Goal: Task Accomplishment & Management: Complete application form

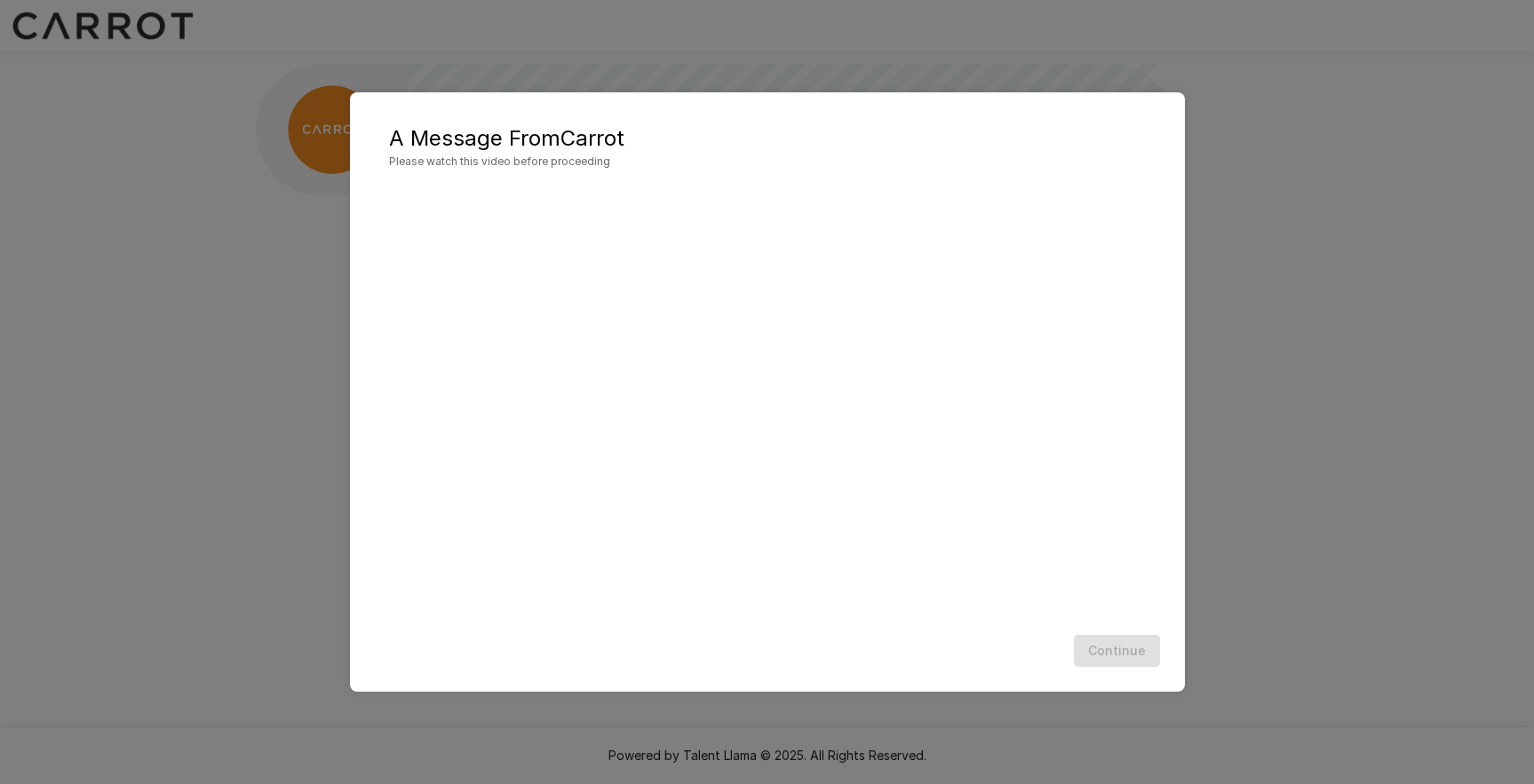
click at [1271, 484] on div "A Message From Carrot Please watch this video before proceeding Continue" at bounding box center [767, 392] width 1534 height 784
click at [1102, 647] on button "Continue" at bounding box center [1117, 651] width 86 height 33
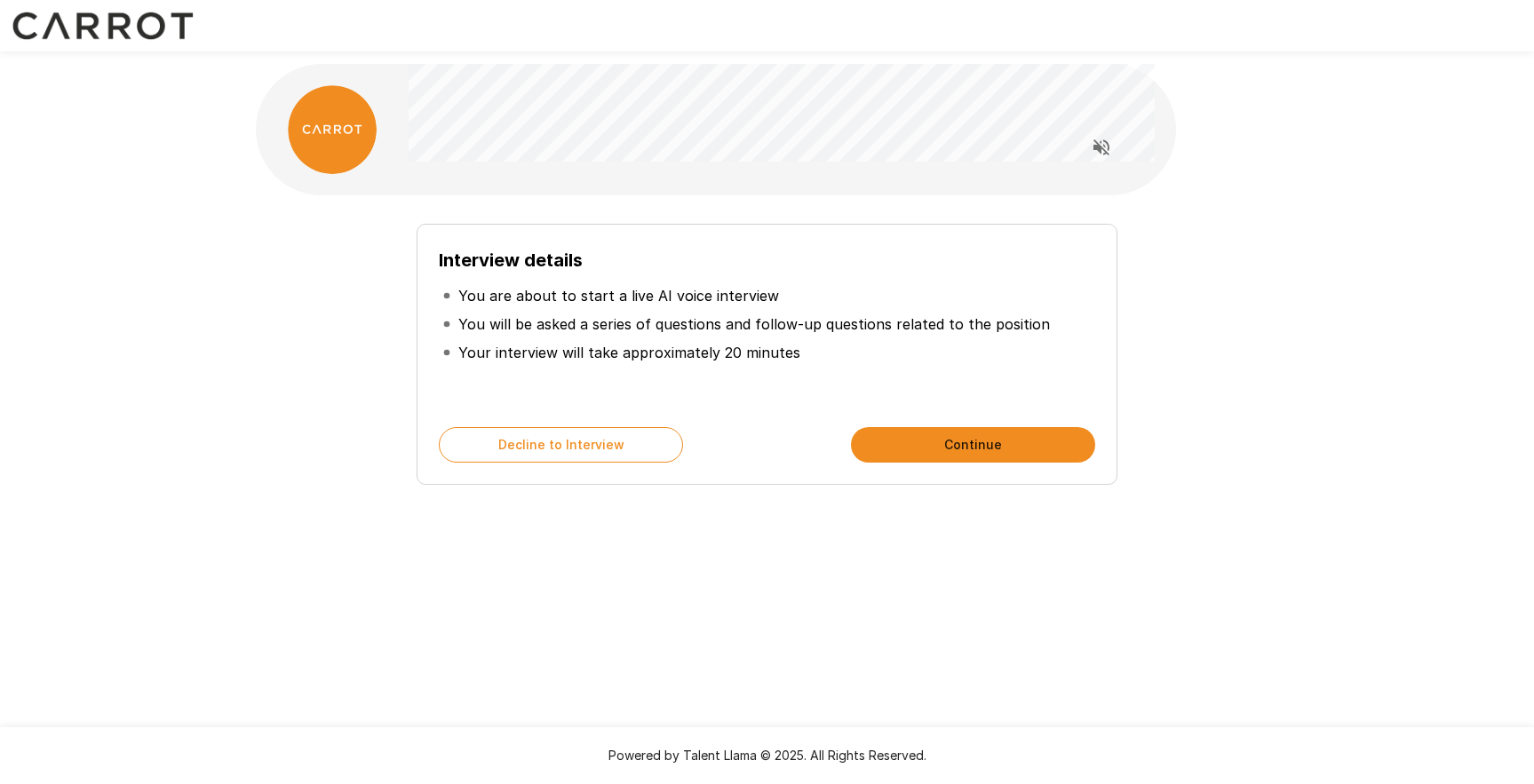
click at [686, 623] on div "Interview details You are about to start a live AI voice interview You will be …" at bounding box center [767, 317] width 1066 height 634
click at [910, 466] on div "Interview details You are about to start a live AI voice interview You will be …" at bounding box center [767, 355] width 700 height 261
click at [911, 463] on div "Interview details You are about to start a live AI voice interview You will be …" at bounding box center [767, 355] width 700 height 261
click at [918, 450] on button "Continue" at bounding box center [973, 445] width 244 height 35
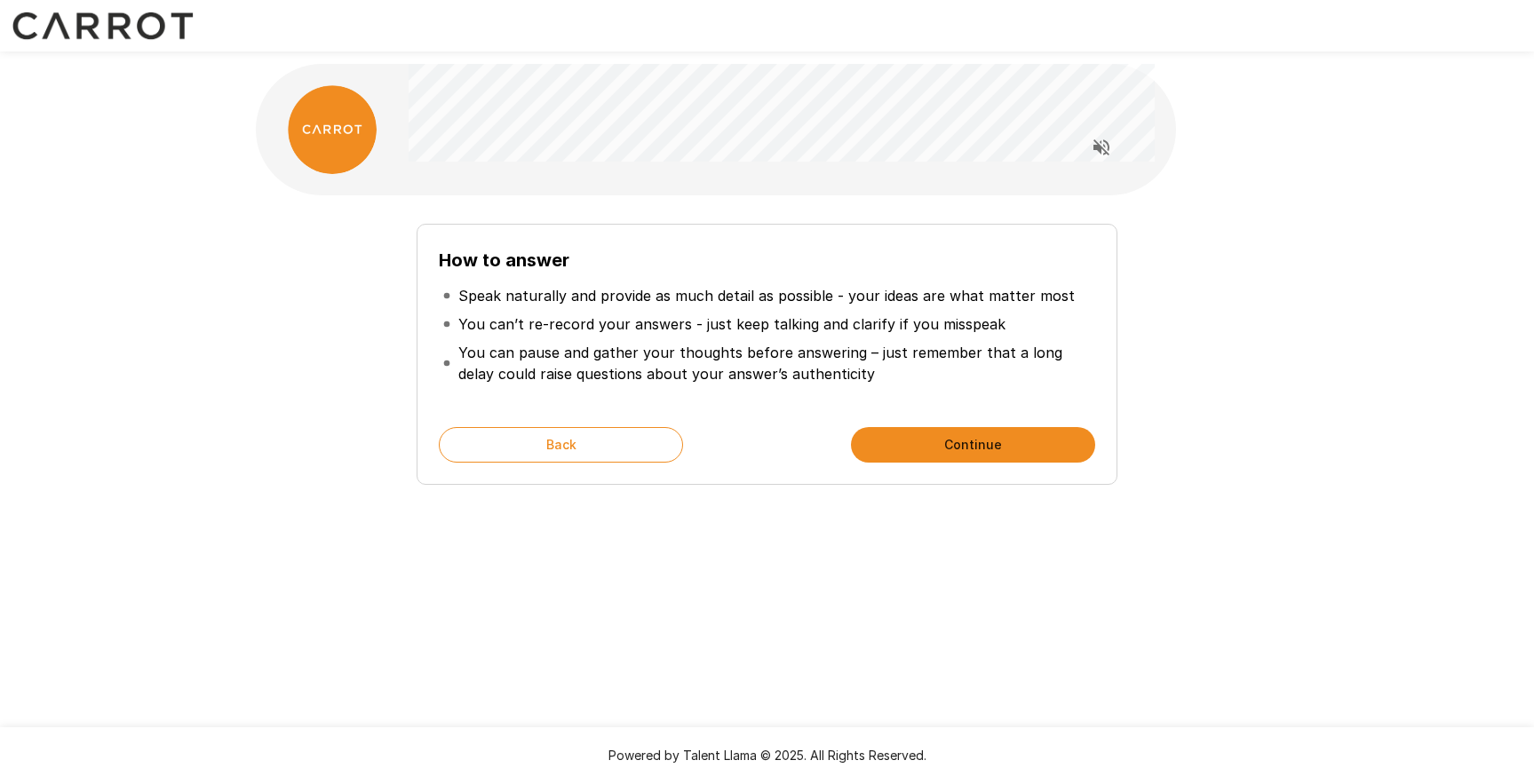
click at [918, 450] on button "Continue" at bounding box center [973, 445] width 244 height 35
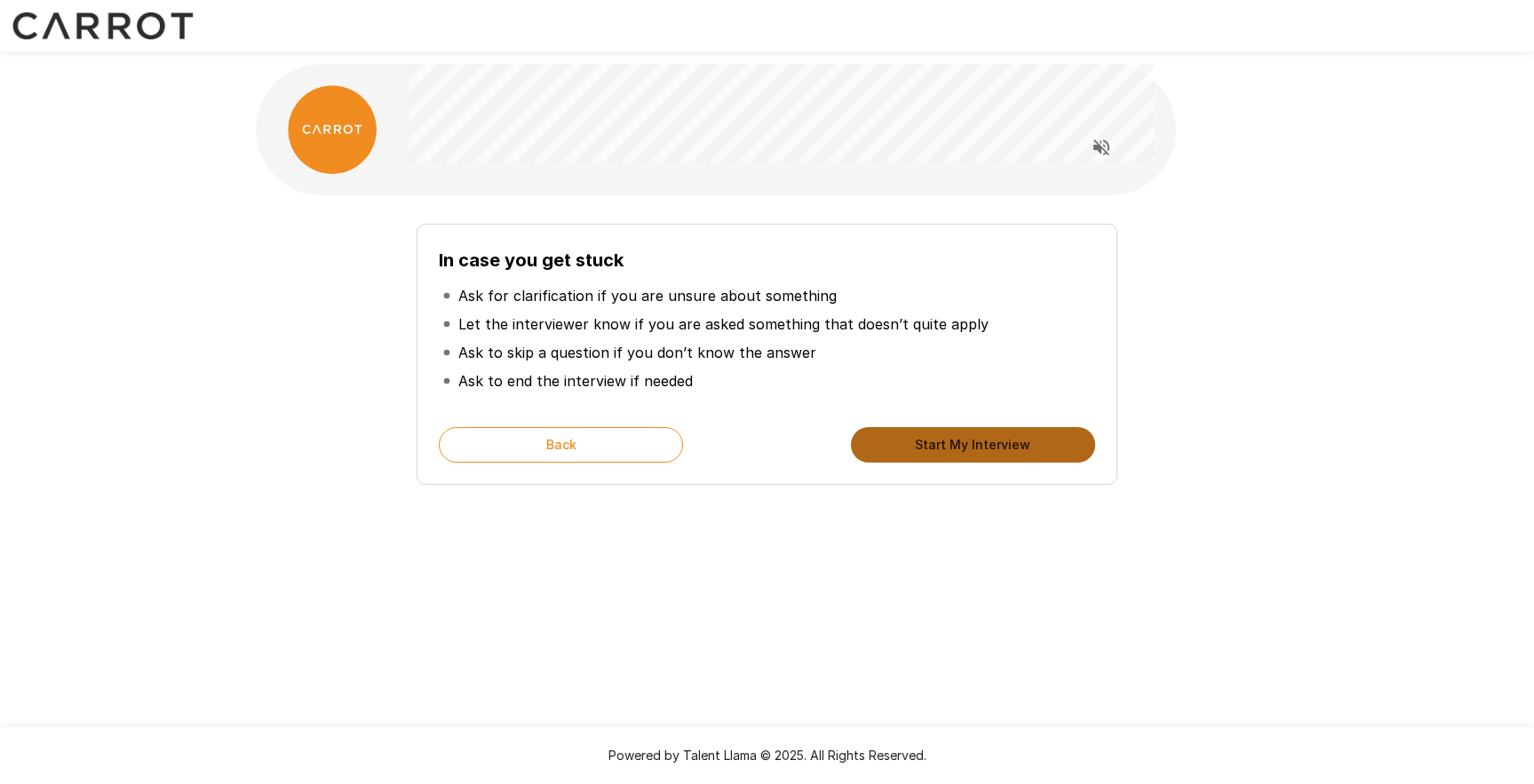
drag, startPoint x: 918, startPoint y: 450, endPoint x: 941, endPoint y: 450, distance: 23.0
click at [941, 450] on button "Start My Interview" at bounding box center [973, 445] width 244 height 35
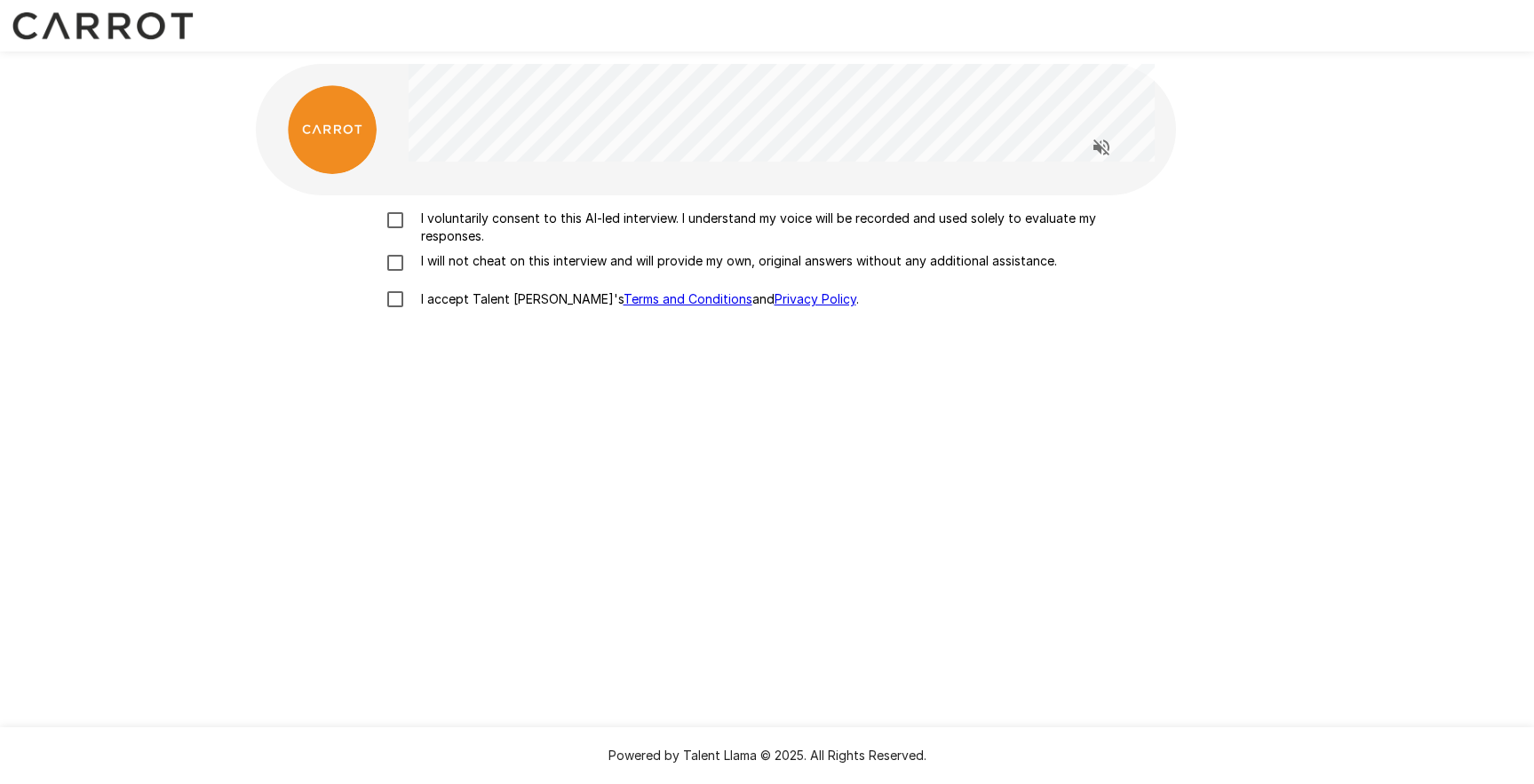
click at [416, 226] on p "I voluntarily consent to this AI-led interview. I understand my voice will be r…" at bounding box center [785, 227] width 744 height 35
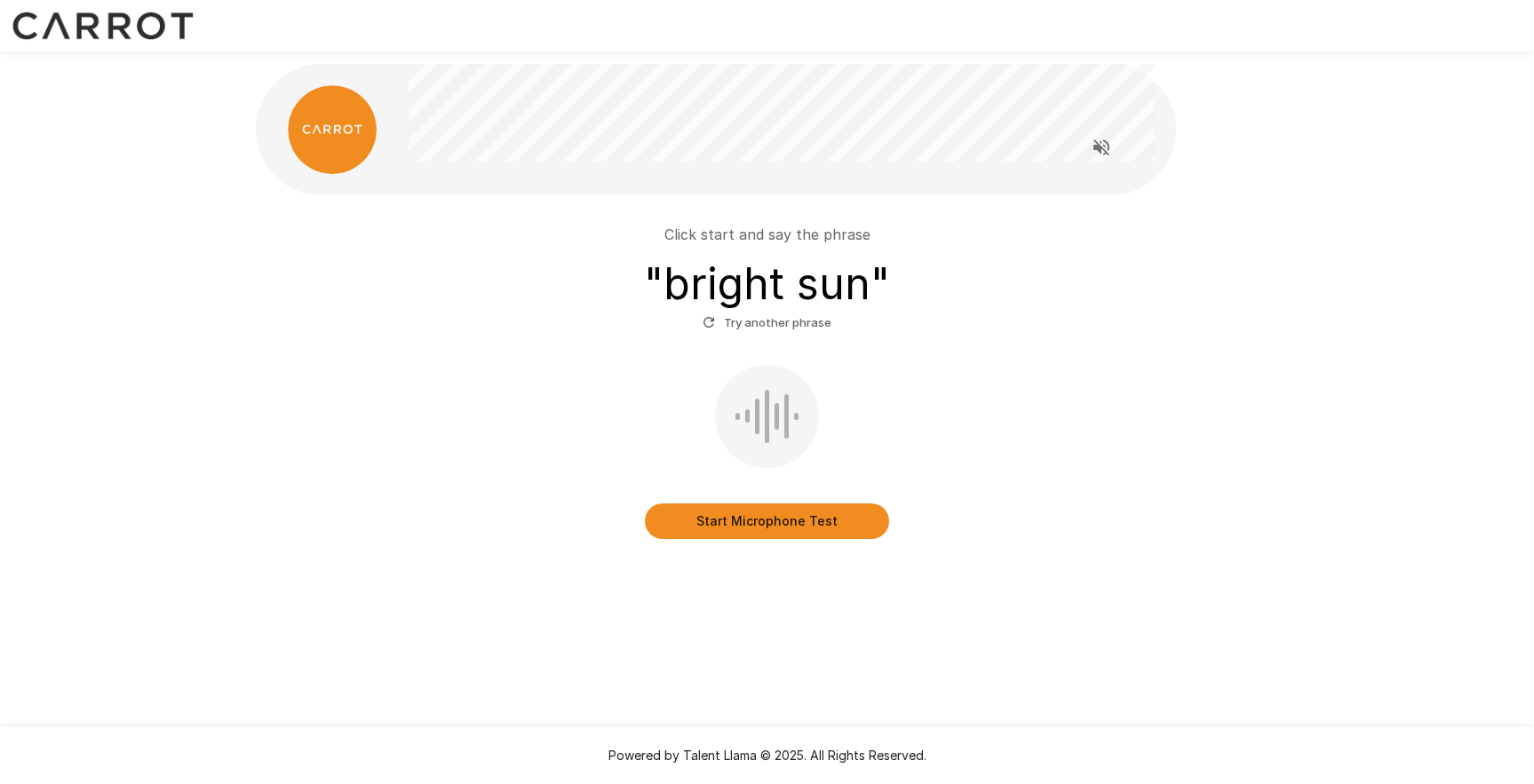
click at [796, 529] on button "Start Microphone Test" at bounding box center [767, 521] width 244 height 35
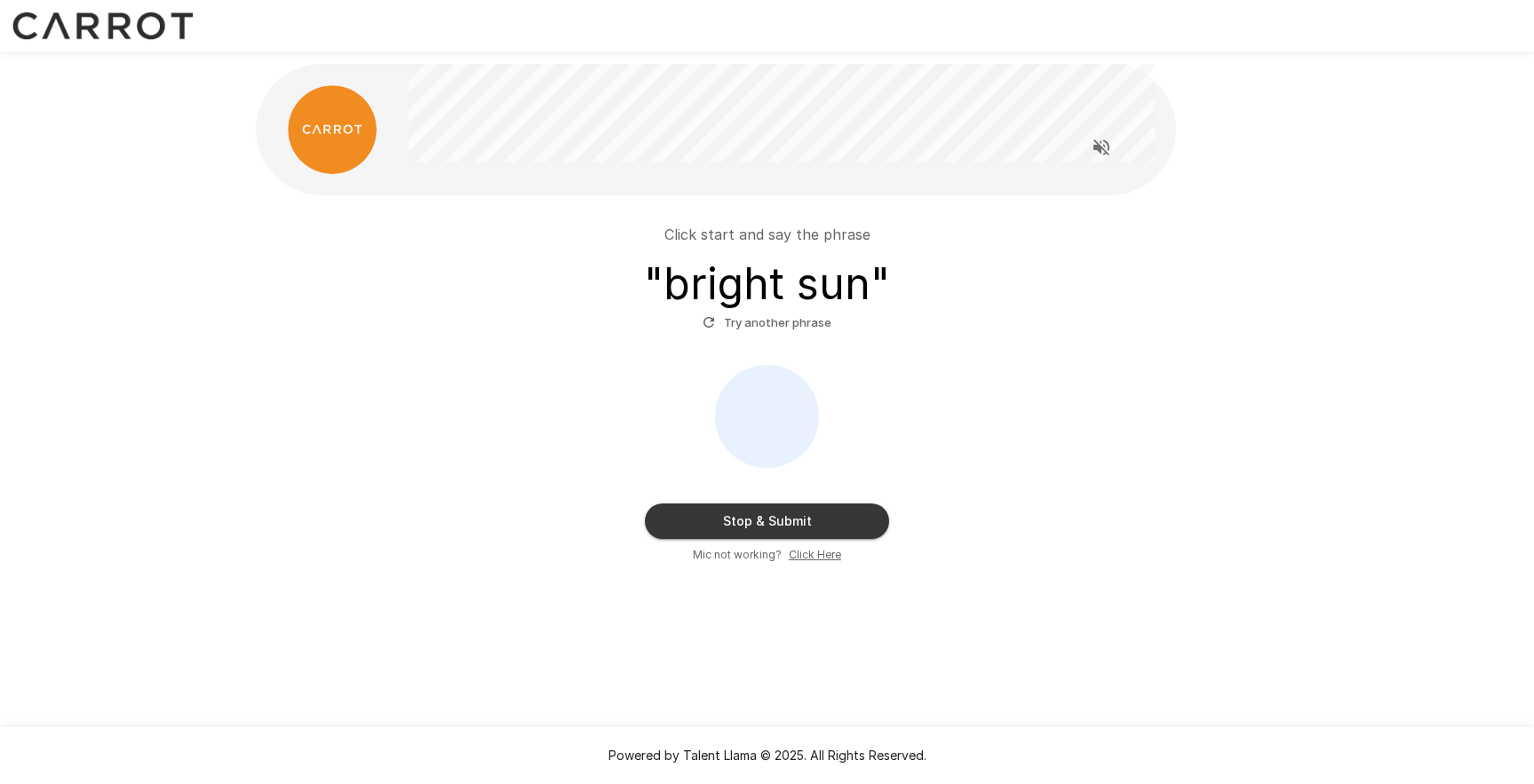
click at [825, 514] on button "Stop & Submit" at bounding box center [767, 521] width 244 height 35
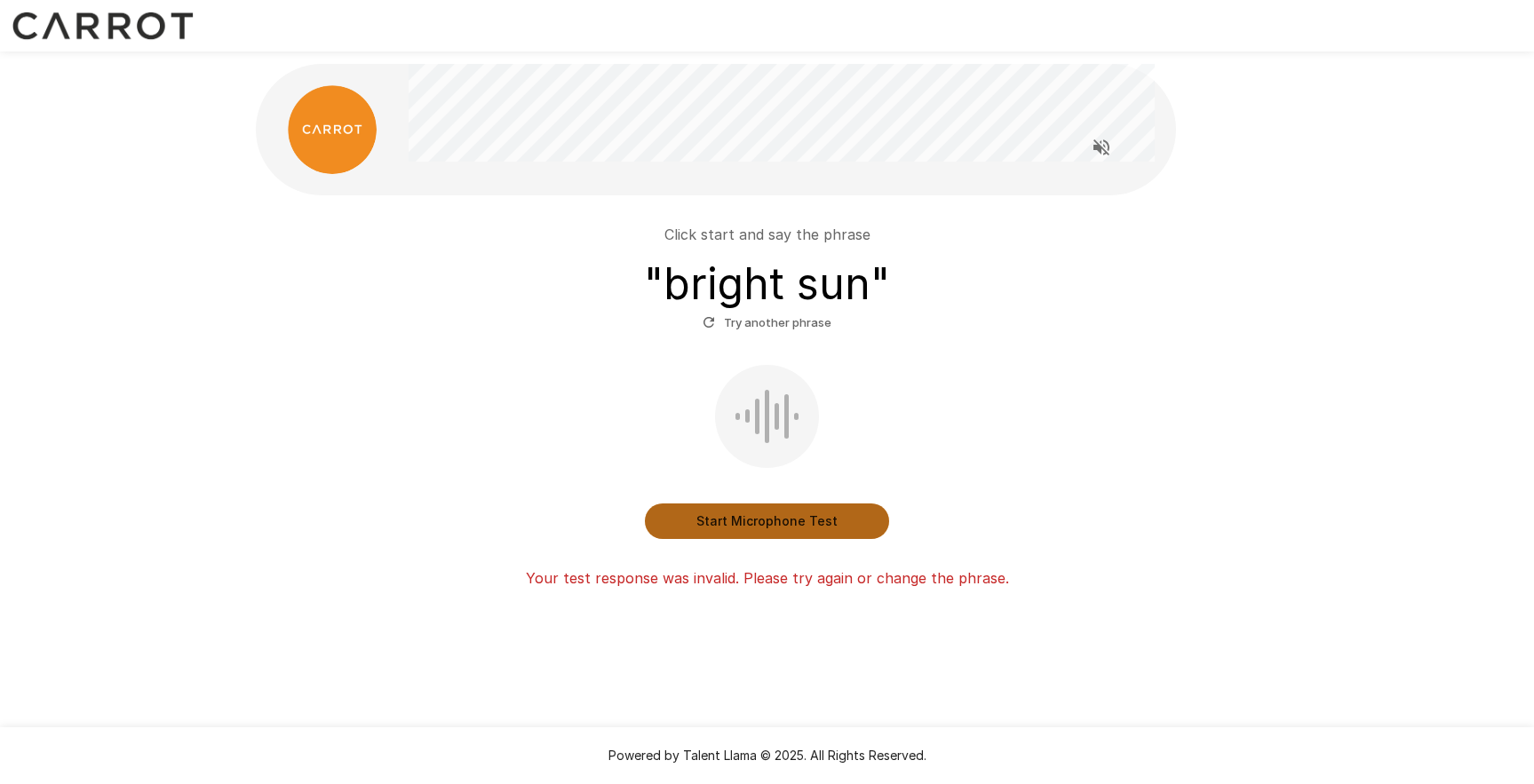
click at [727, 525] on button "Start Microphone Test" at bounding box center [767, 521] width 244 height 35
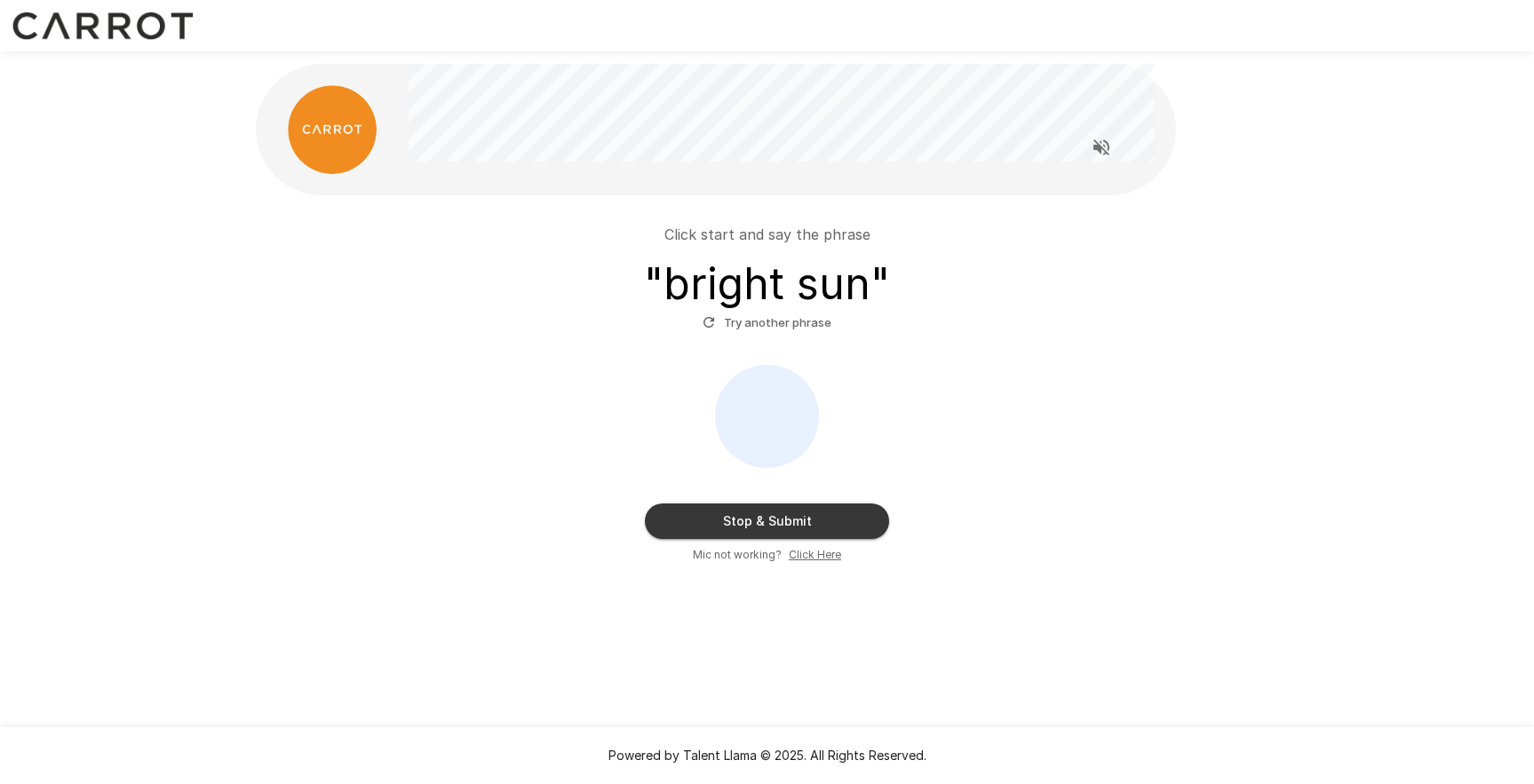
click at [709, 528] on button "Stop & Submit" at bounding box center [767, 521] width 244 height 35
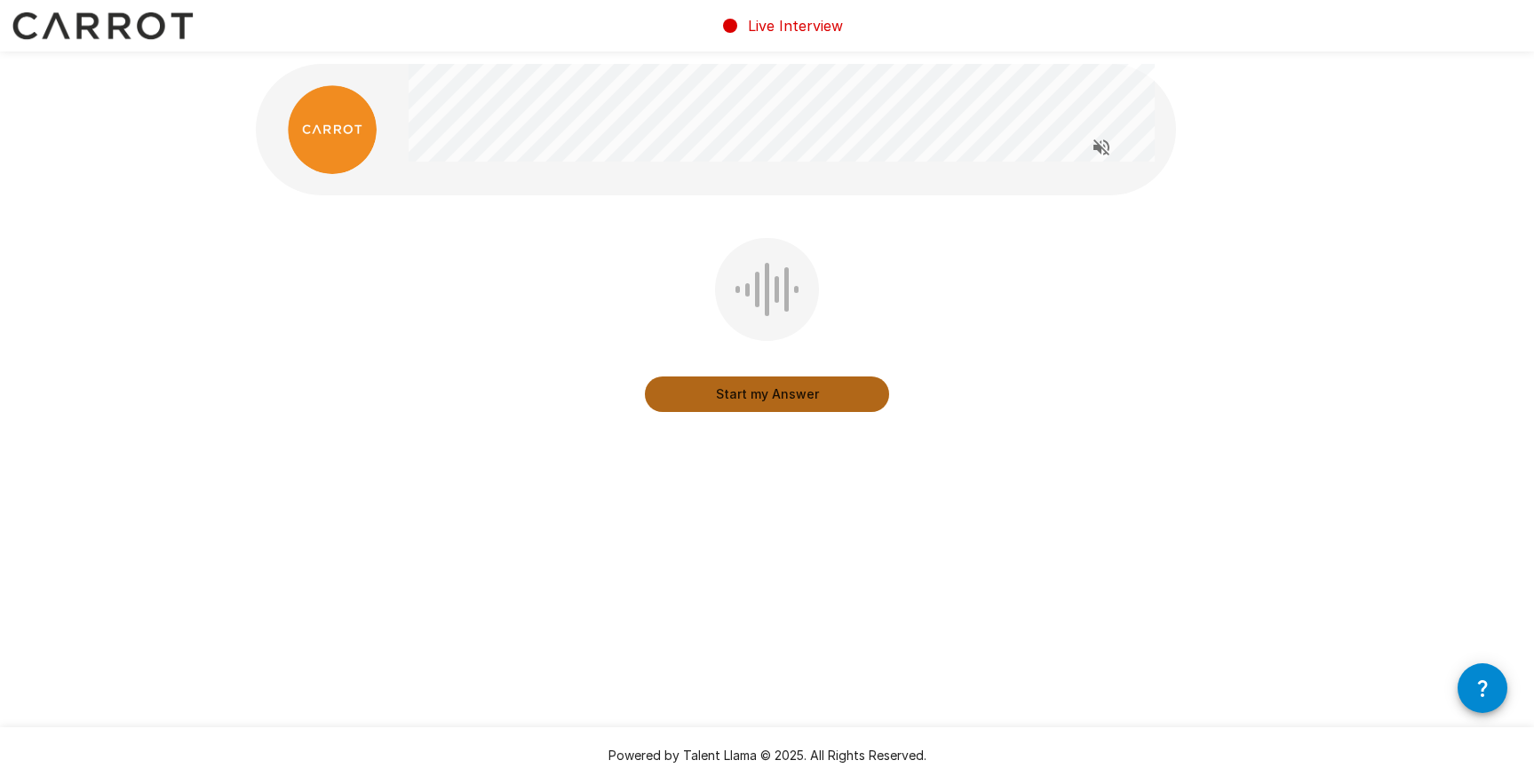
click at [778, 396] on button "Start my Answer" at bounding box center [767, 394] width 244 height 35
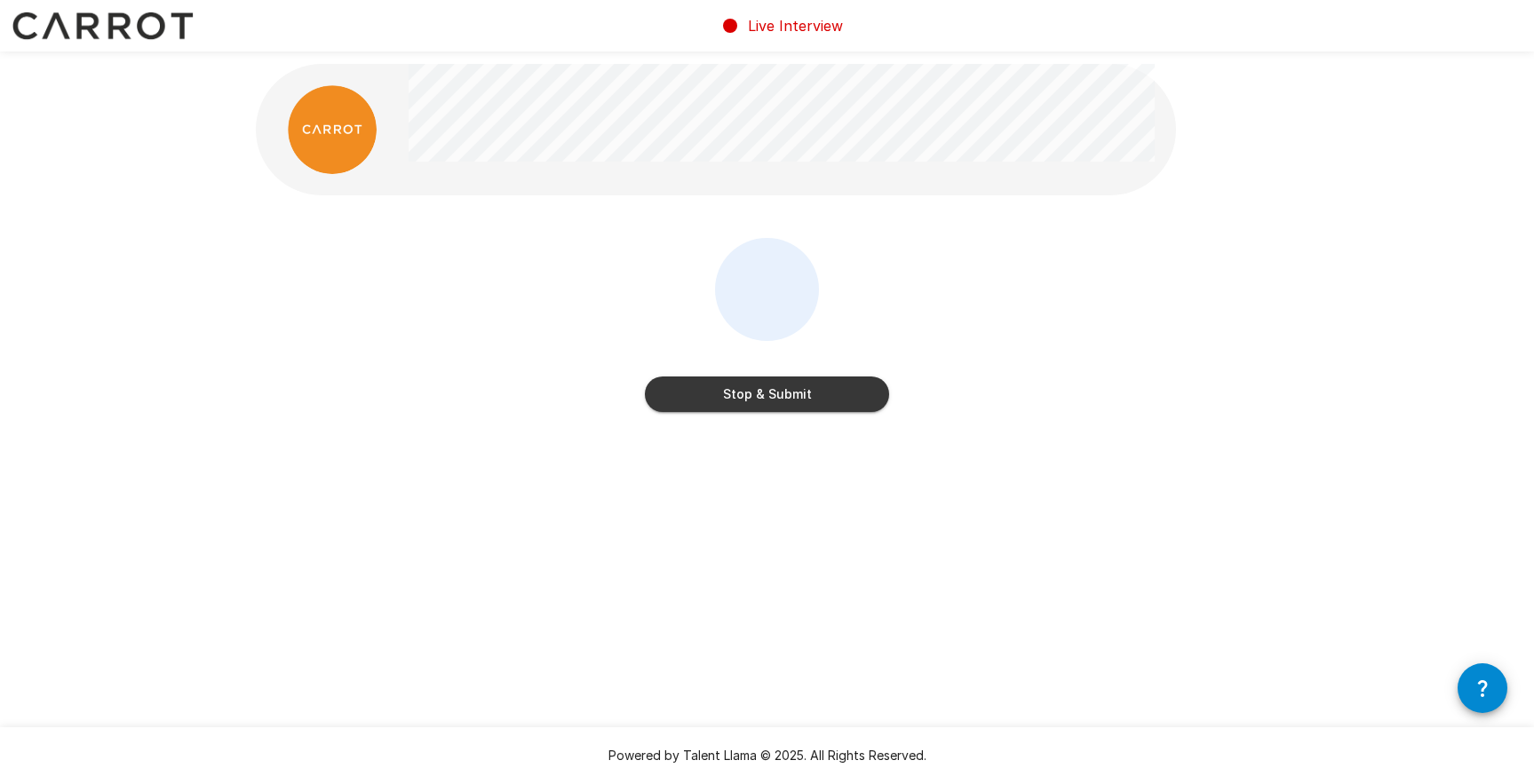
click at [818, 399] on button "Stop & Submit" at bounding box center [767, 394] width 244 height 35
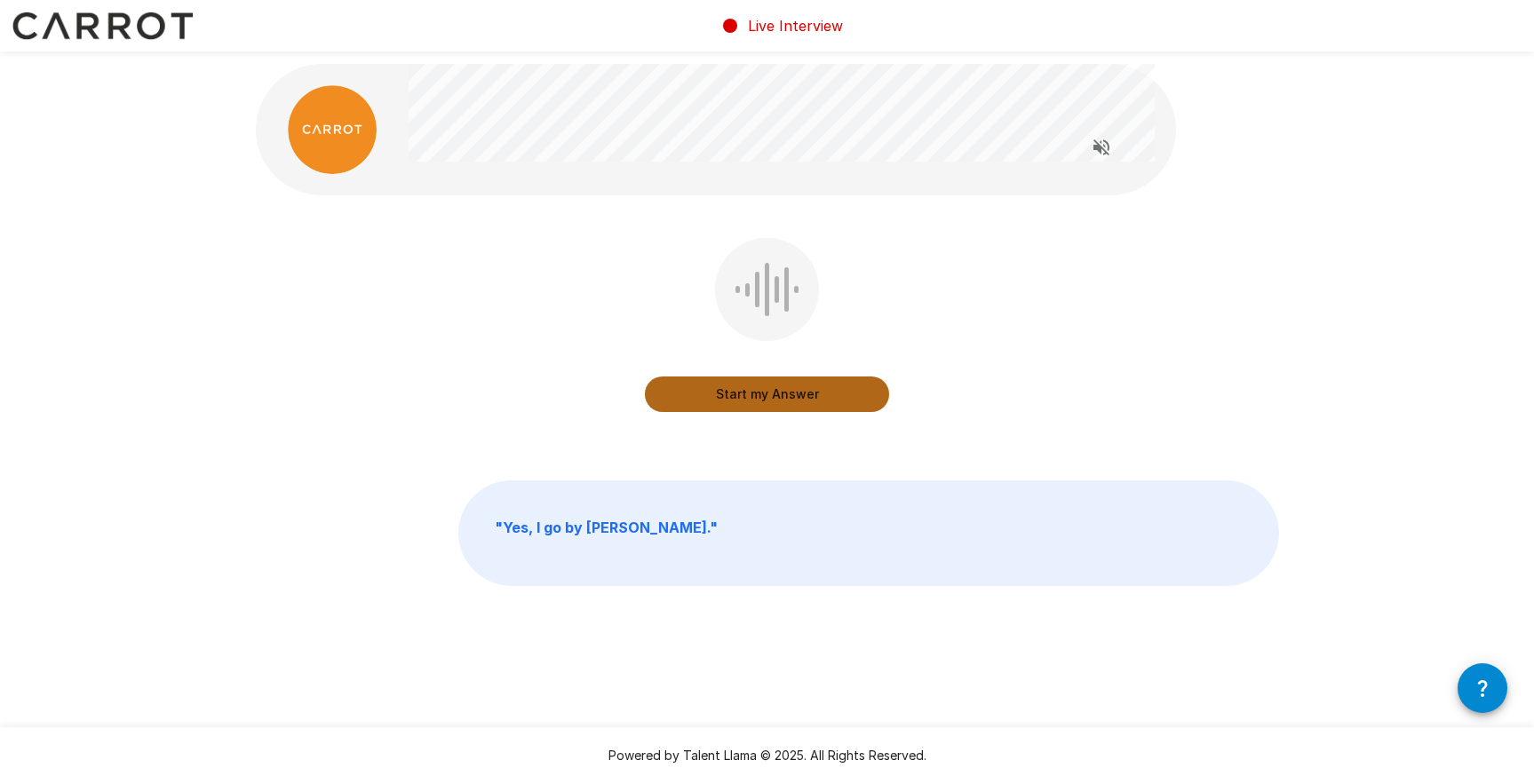
click at [818, 399] on button "Start my Answer" at bounding box center [767, 394] width 244 height 35
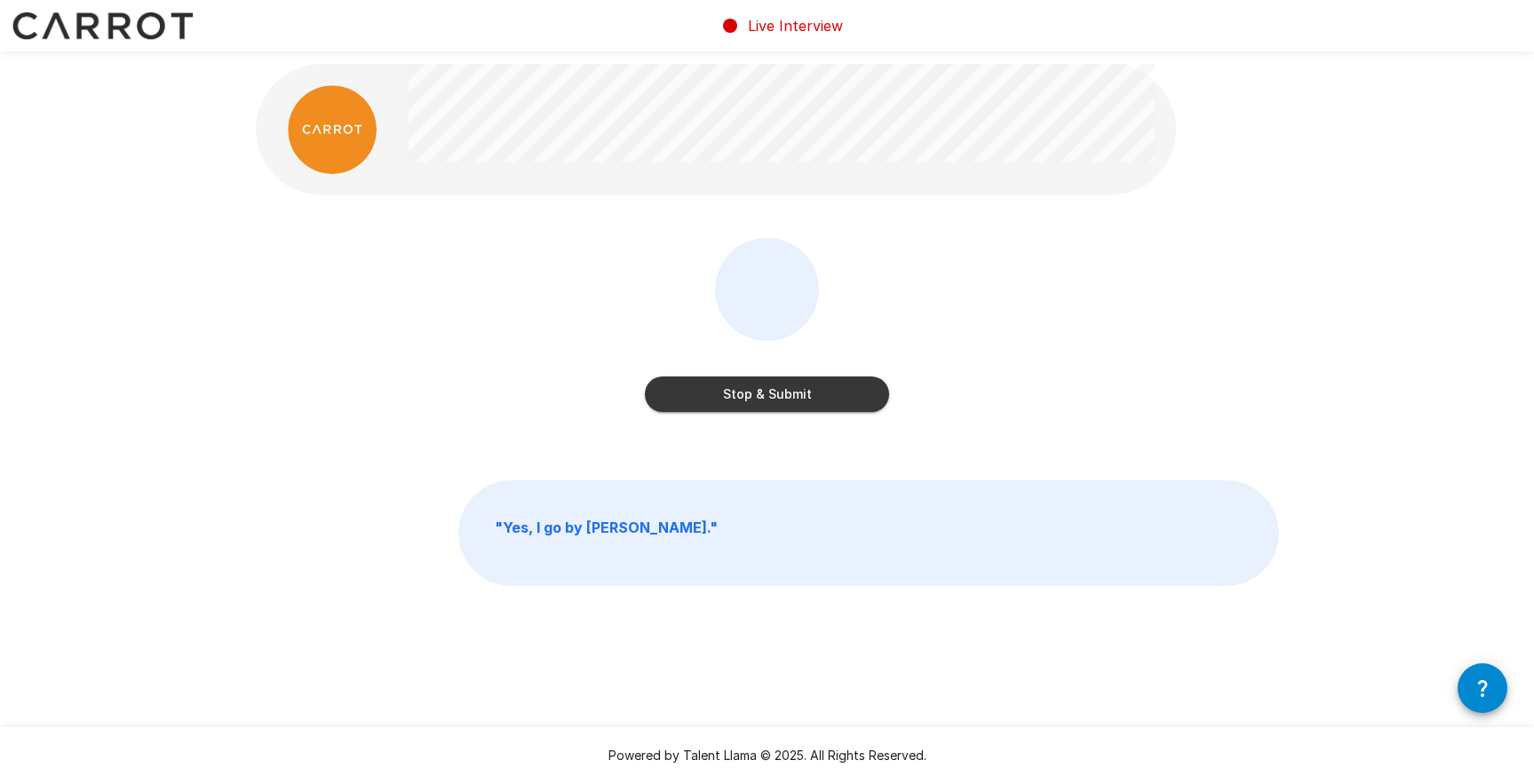
click at [818, 399] on button "Stop & Submit" at bounding box center [767, 394] width 244 height 35
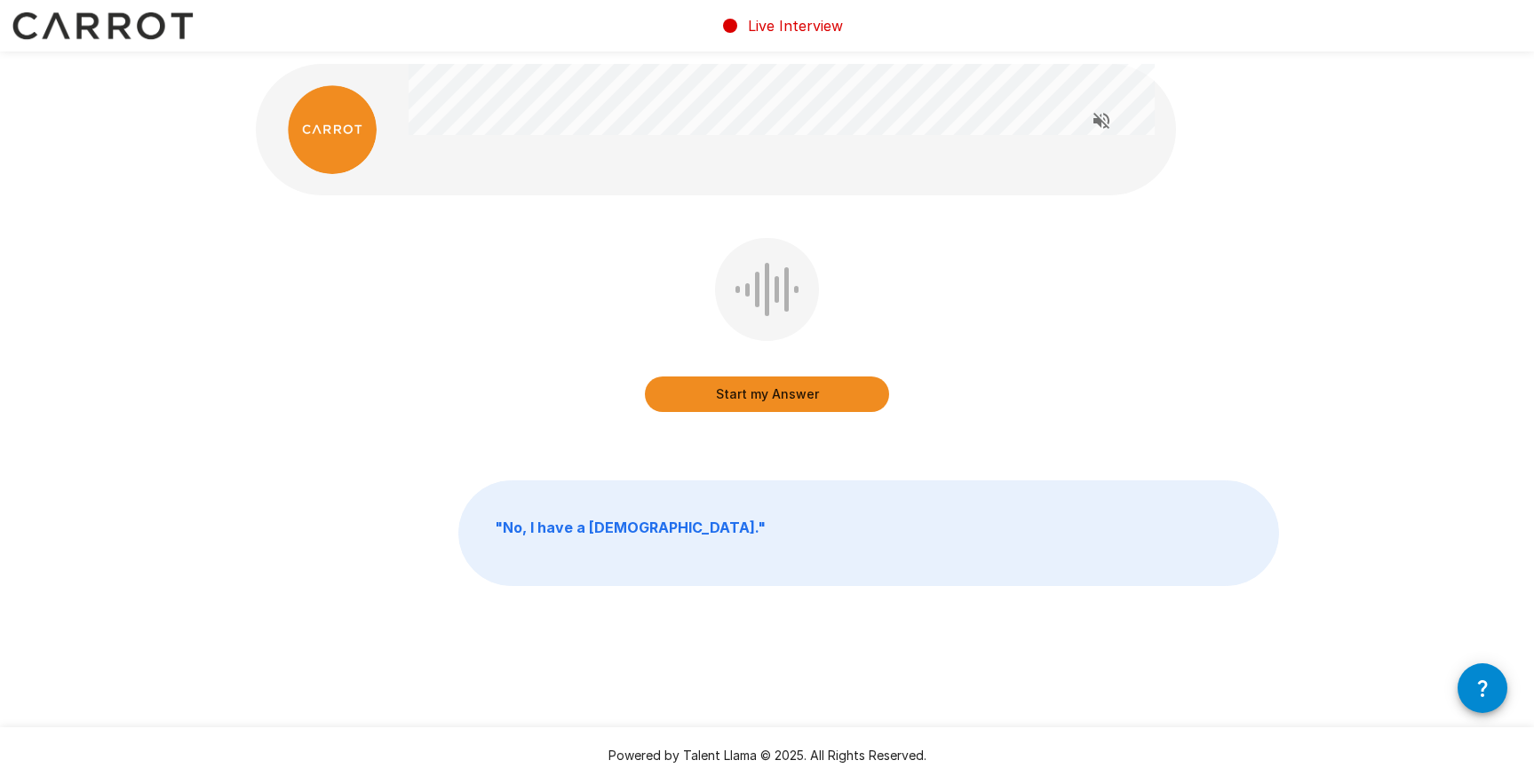
click at [819, 399] on button "Start my Answer" at bounding box center [767, 394] width 244 height 35
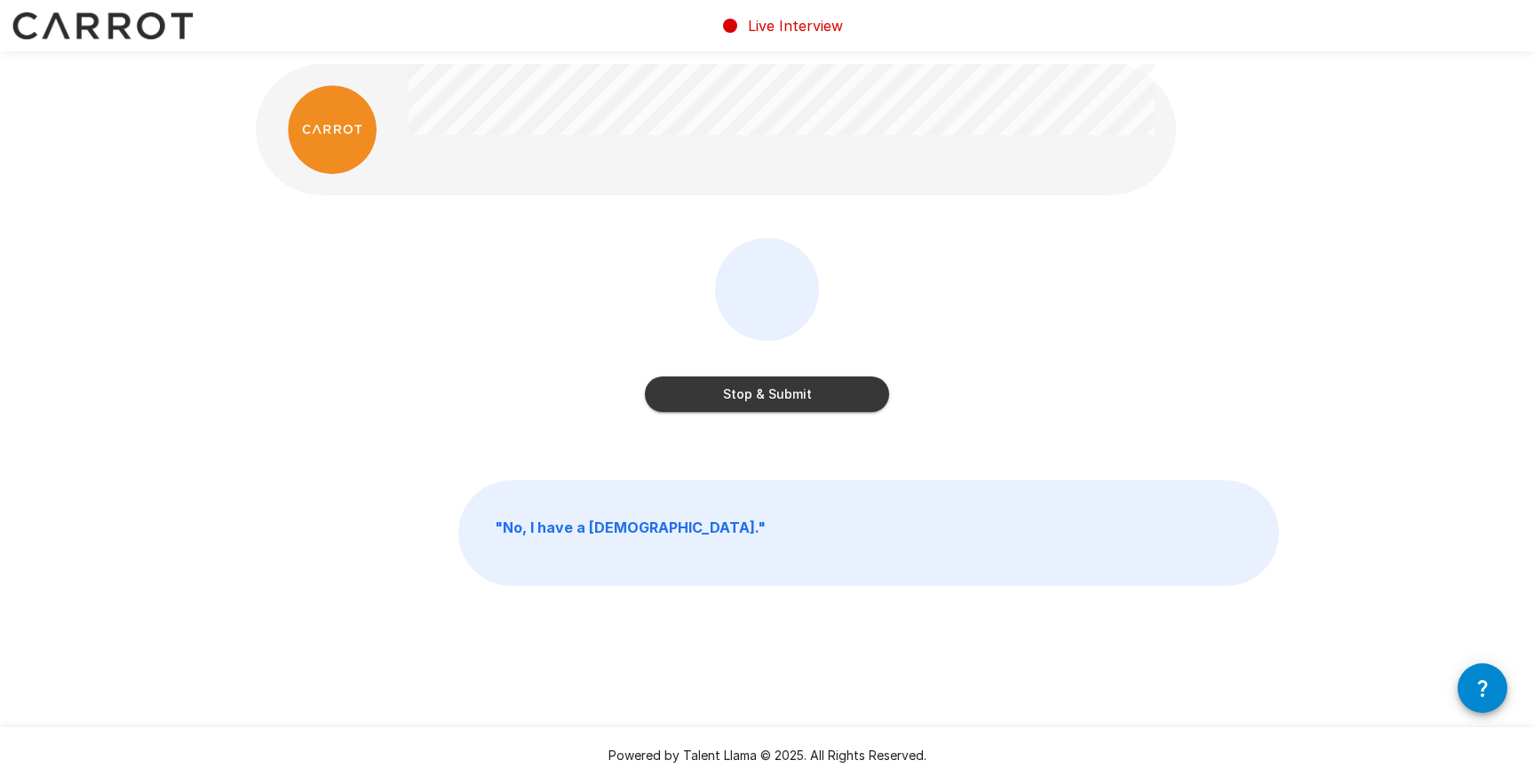
click at [819, 400] on button "Stop & Submit" at bounding box center [767, 394] width 244 height 35
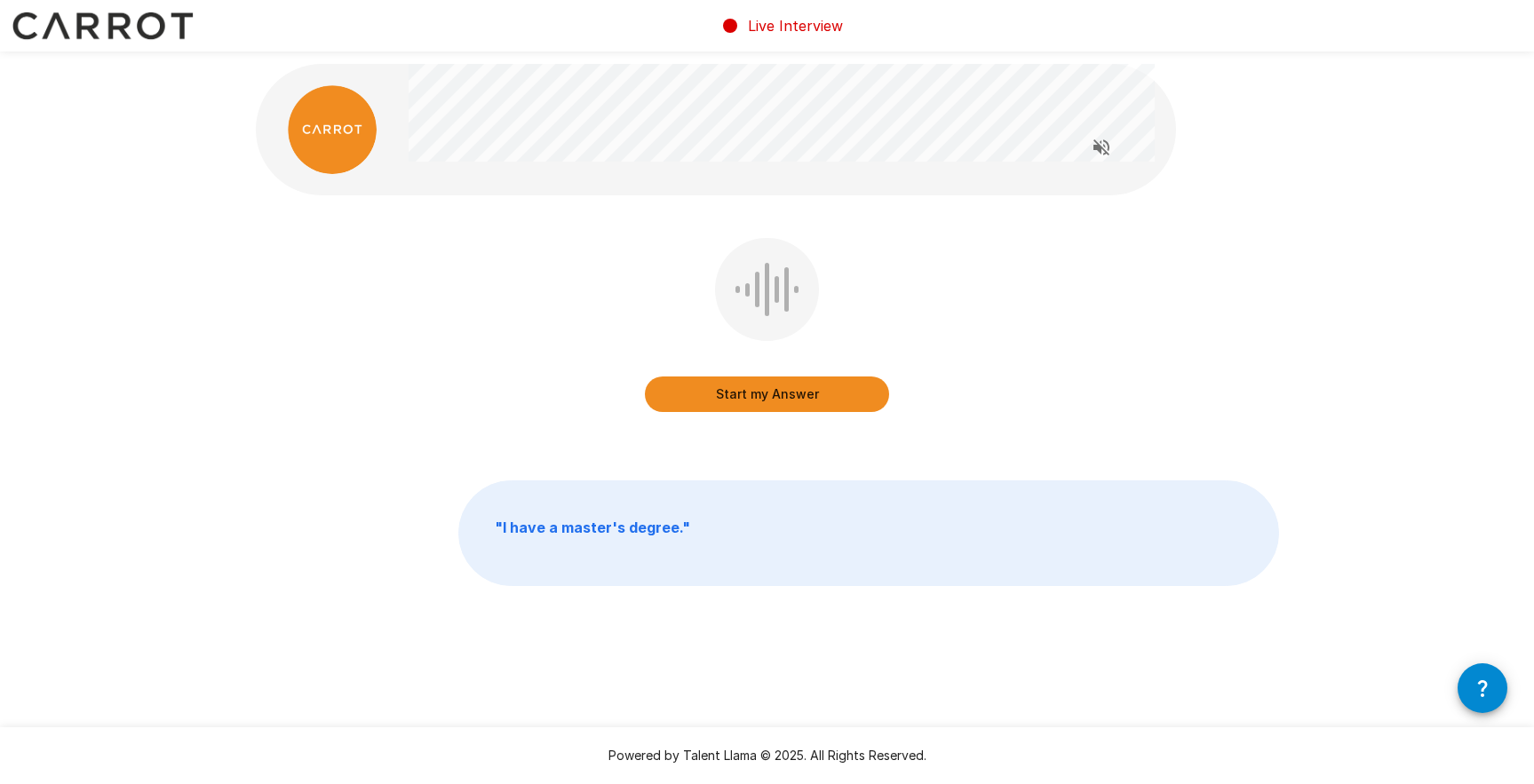
click at [809, 397] on button "Start my Answer" at bounding box center [767, 394] width 244 height 35
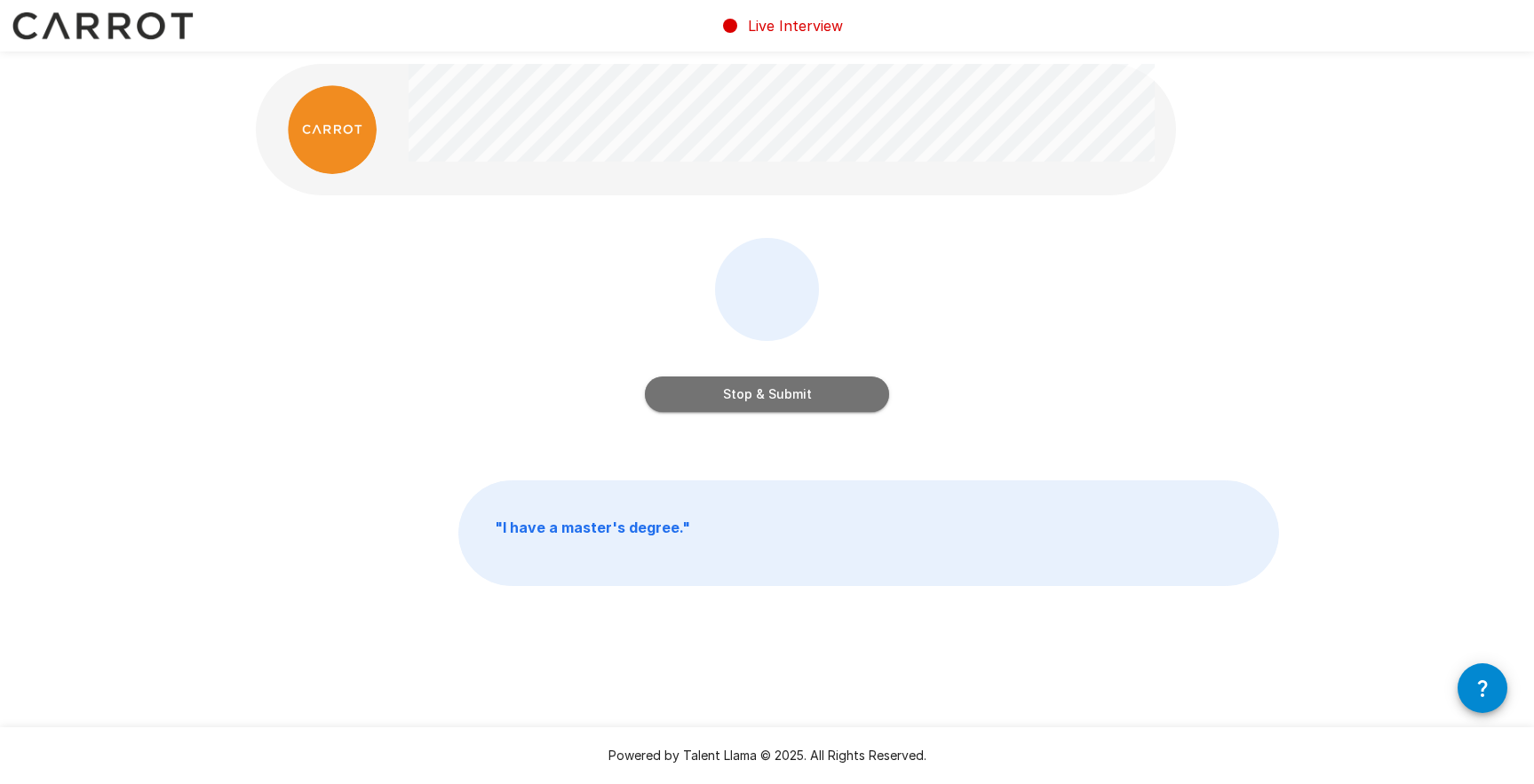
click at [790, 389] on button "Stop & Submit" at bounding box center [767, 394] width 244 height 35
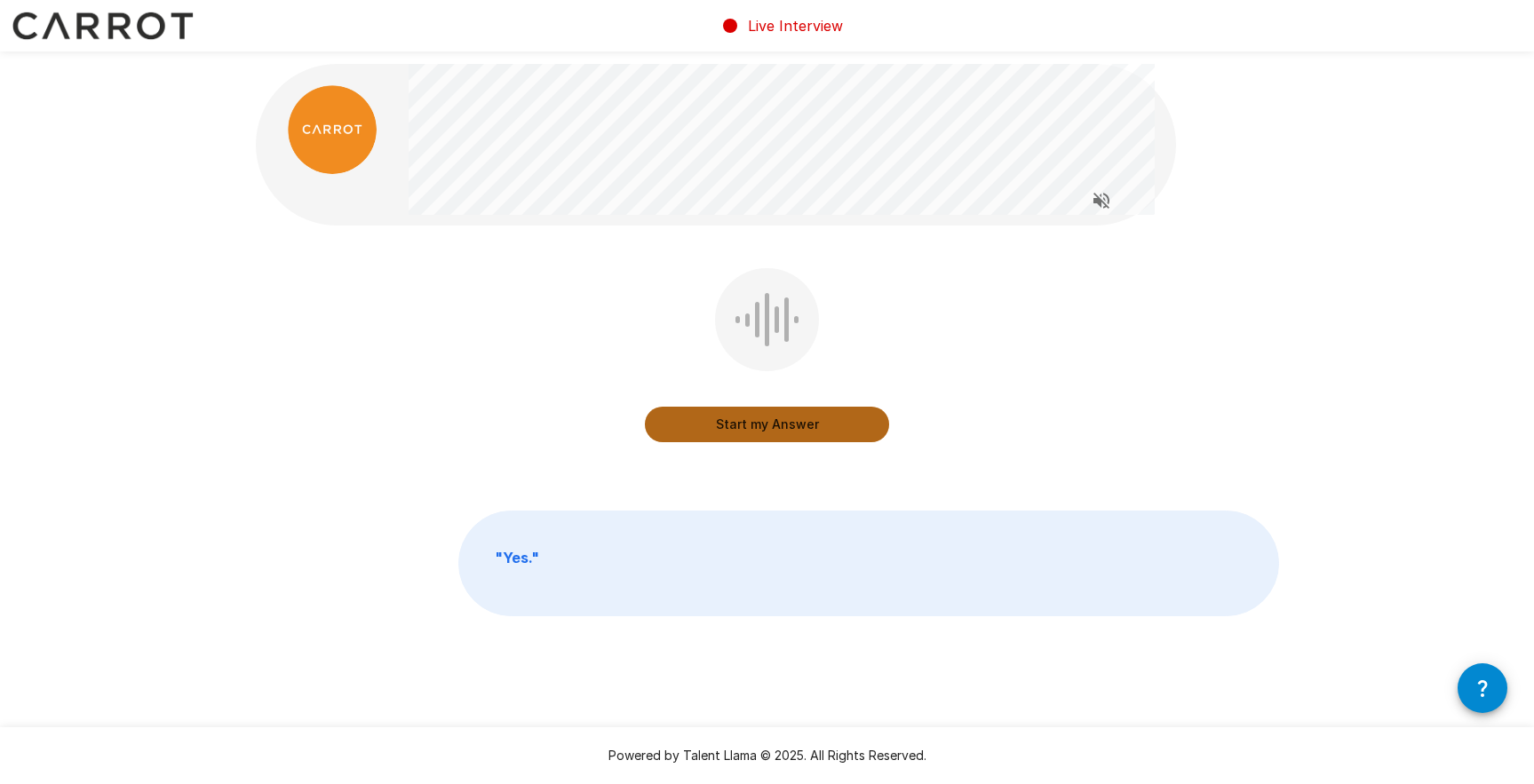
click at [783, 426] on button "Start my Answer" at bounding box center [767, 424] width 244 height 35
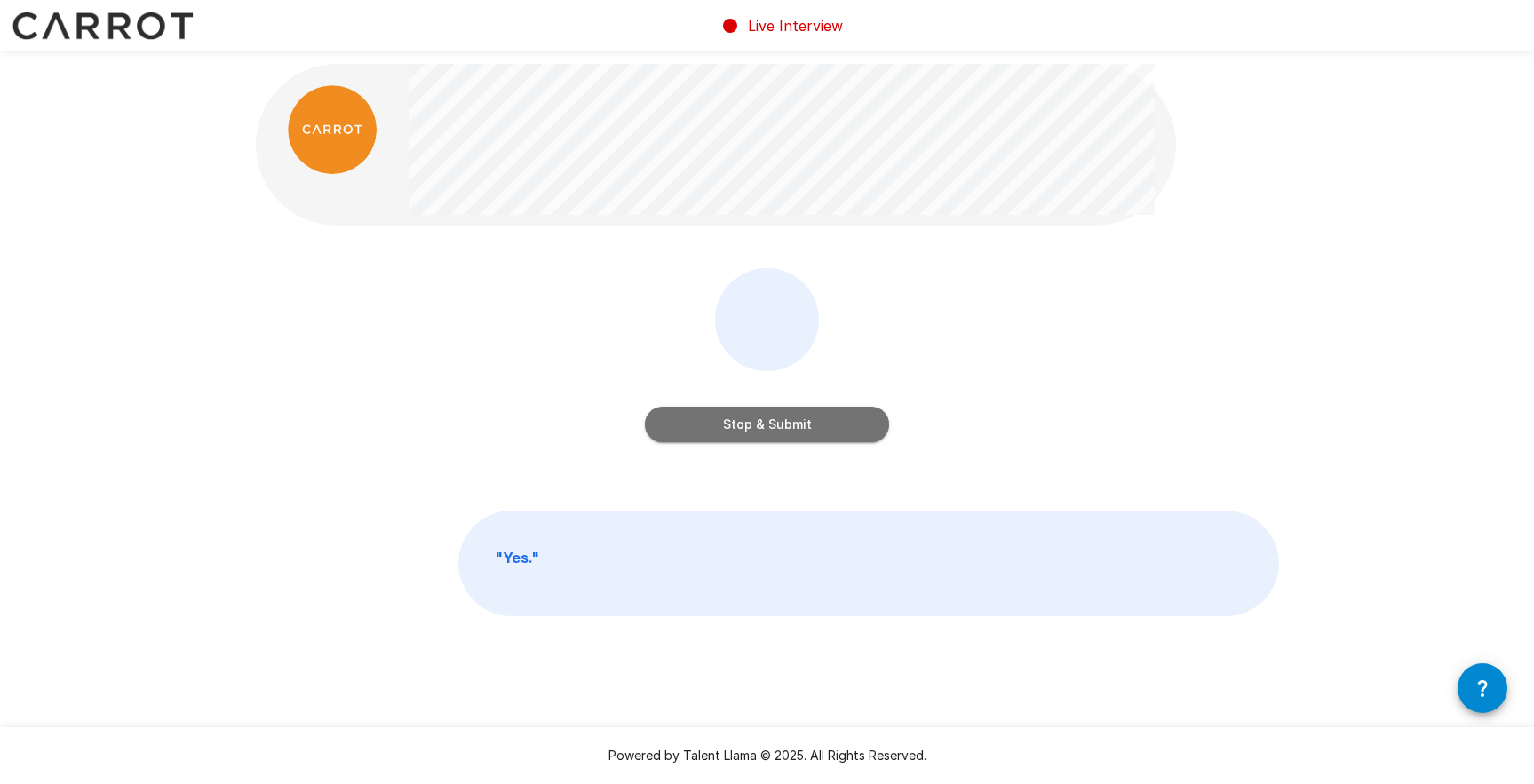
click at [783, 426] on button "Stop & Submit" at bounding box center [767, 424] width 244 height 35
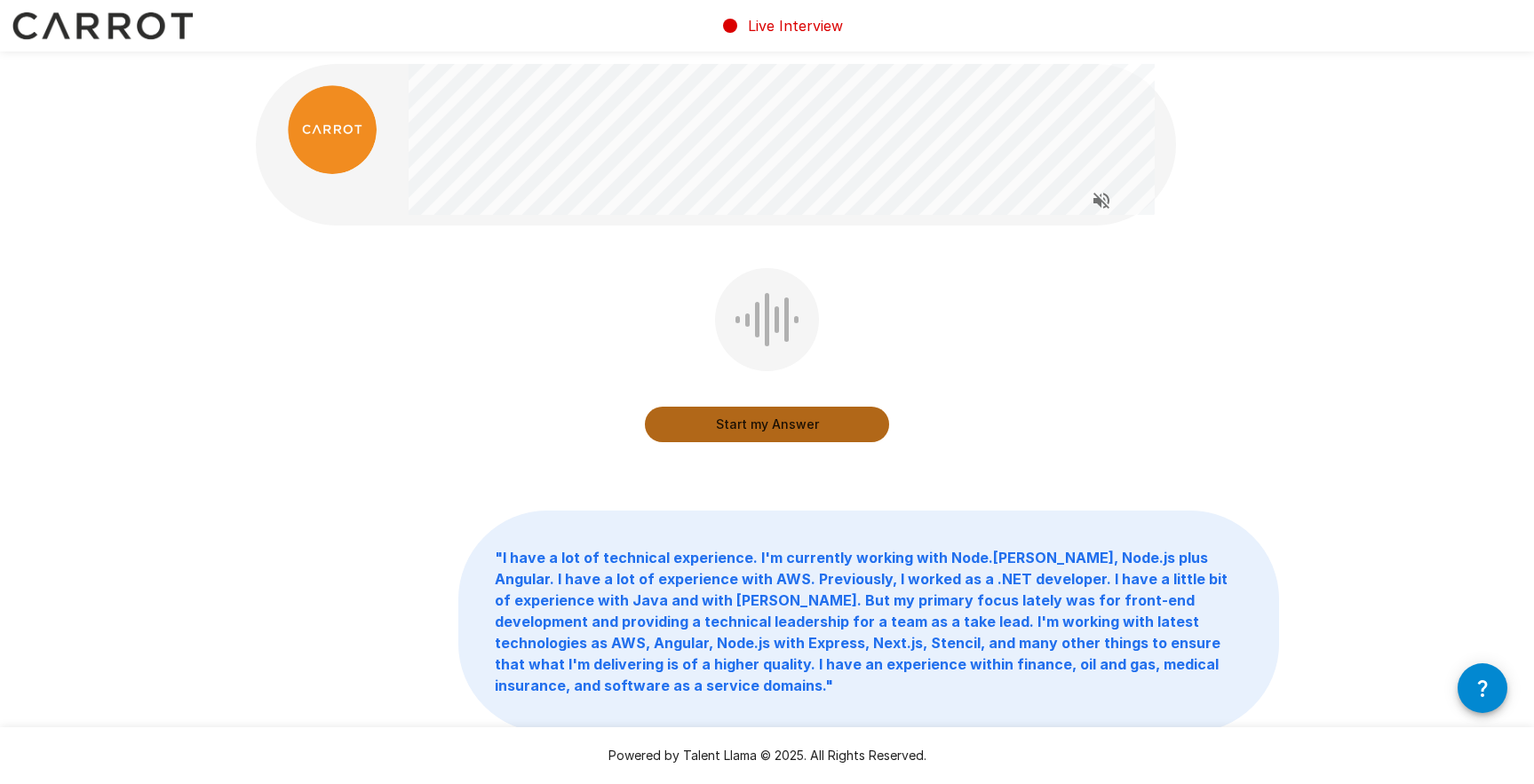
click at [696, 436] on button "Start my Answer" at bounding box center [767, 424] width 244 height 35
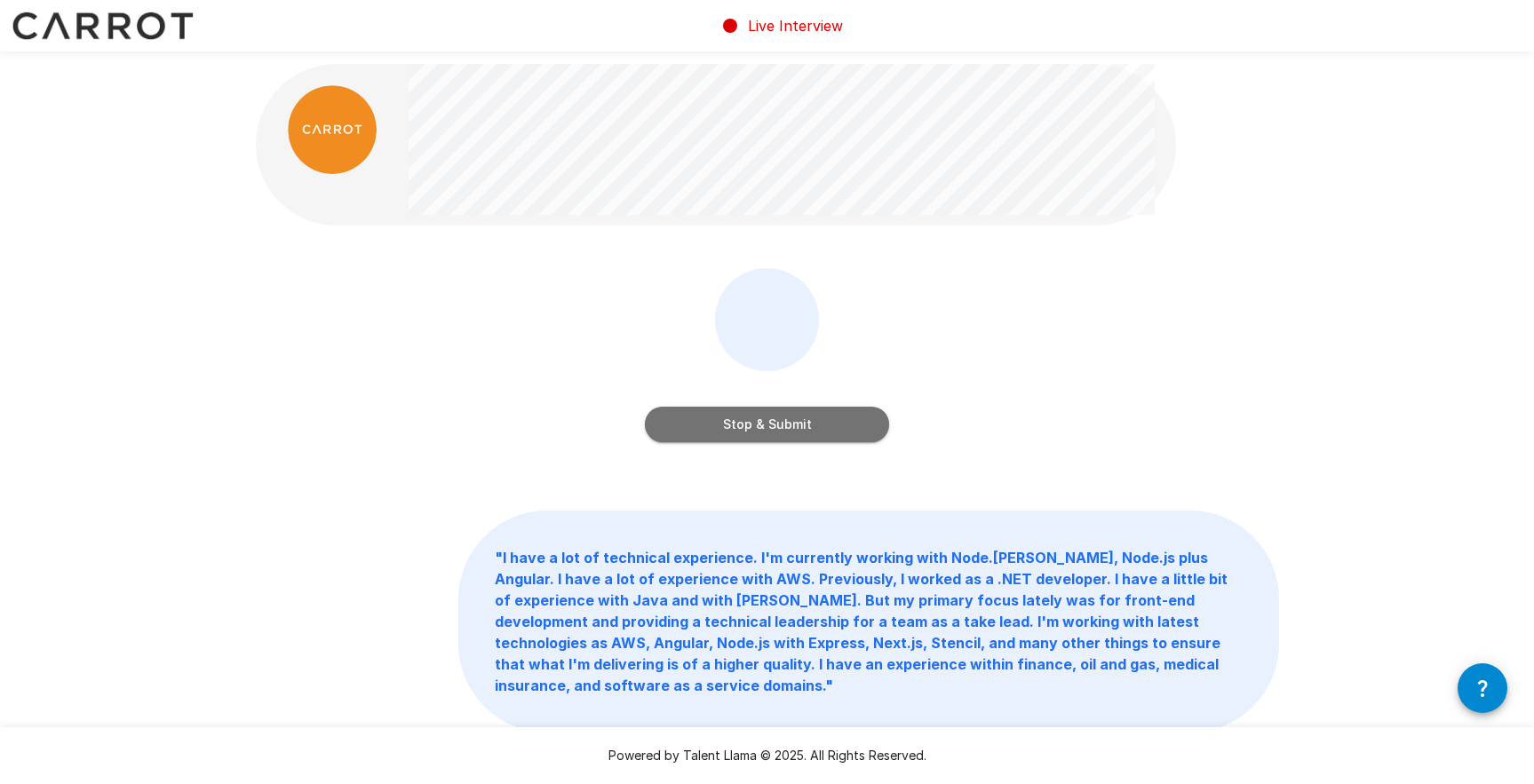
click at [746, 423] on button "Stop & Submit" at bounding box center [767, 424] width 244 height 35
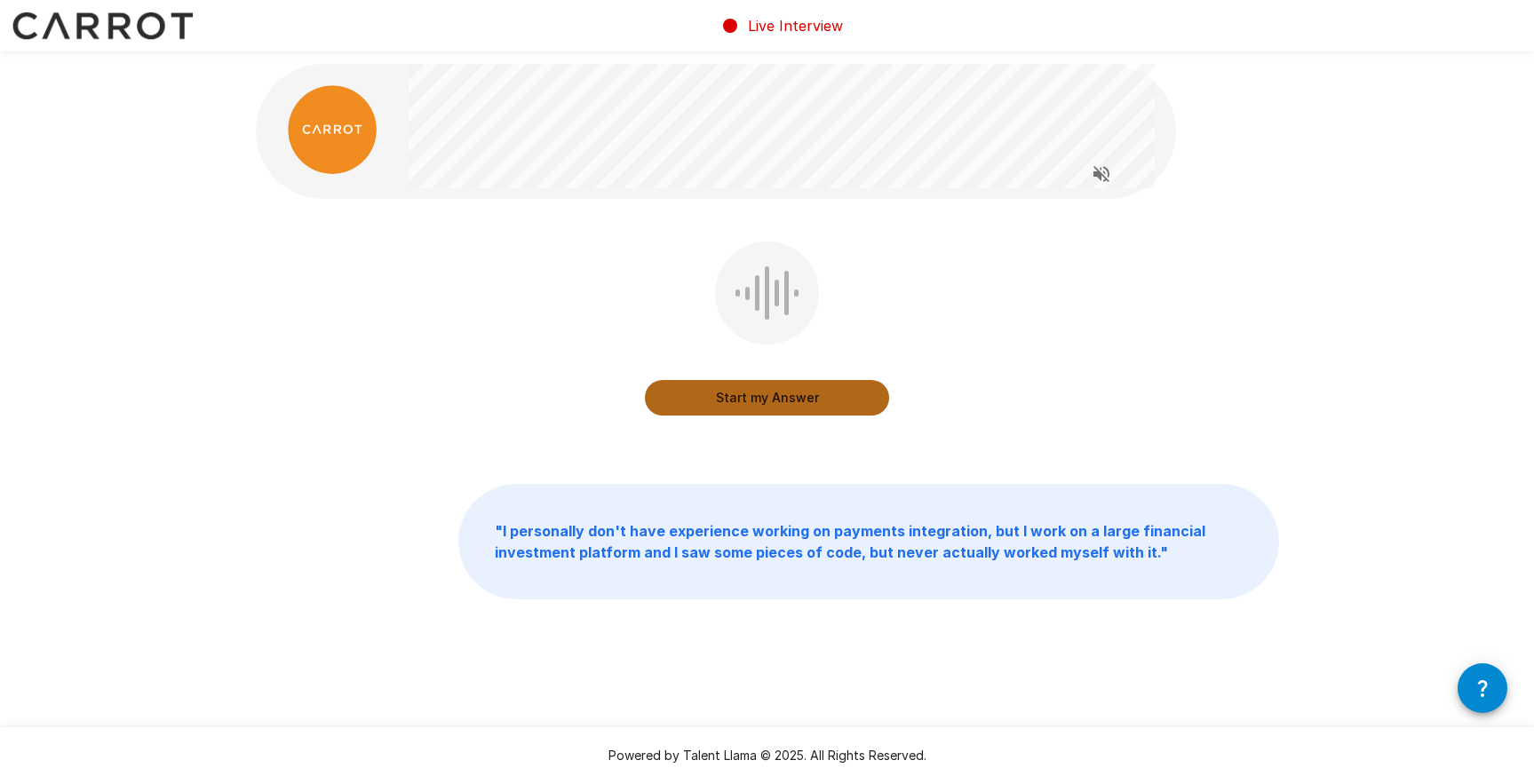
click at [685, 407] on button "Start my Answer" at bounding box center [767, 398] width 244 height 35
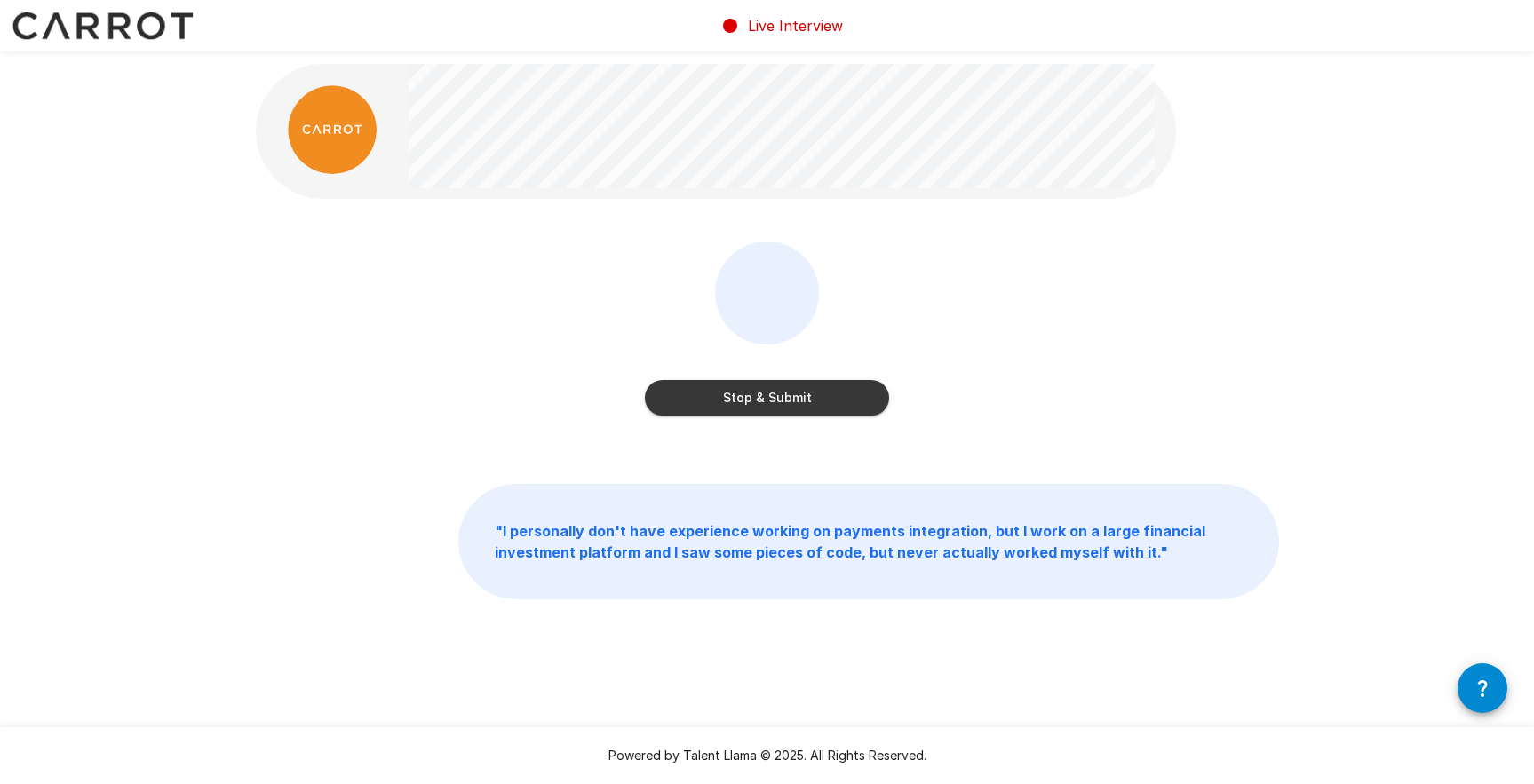
click at [671, 386] on button "Stop & Submit" at bounding box center [767, 398] width 244 height 35
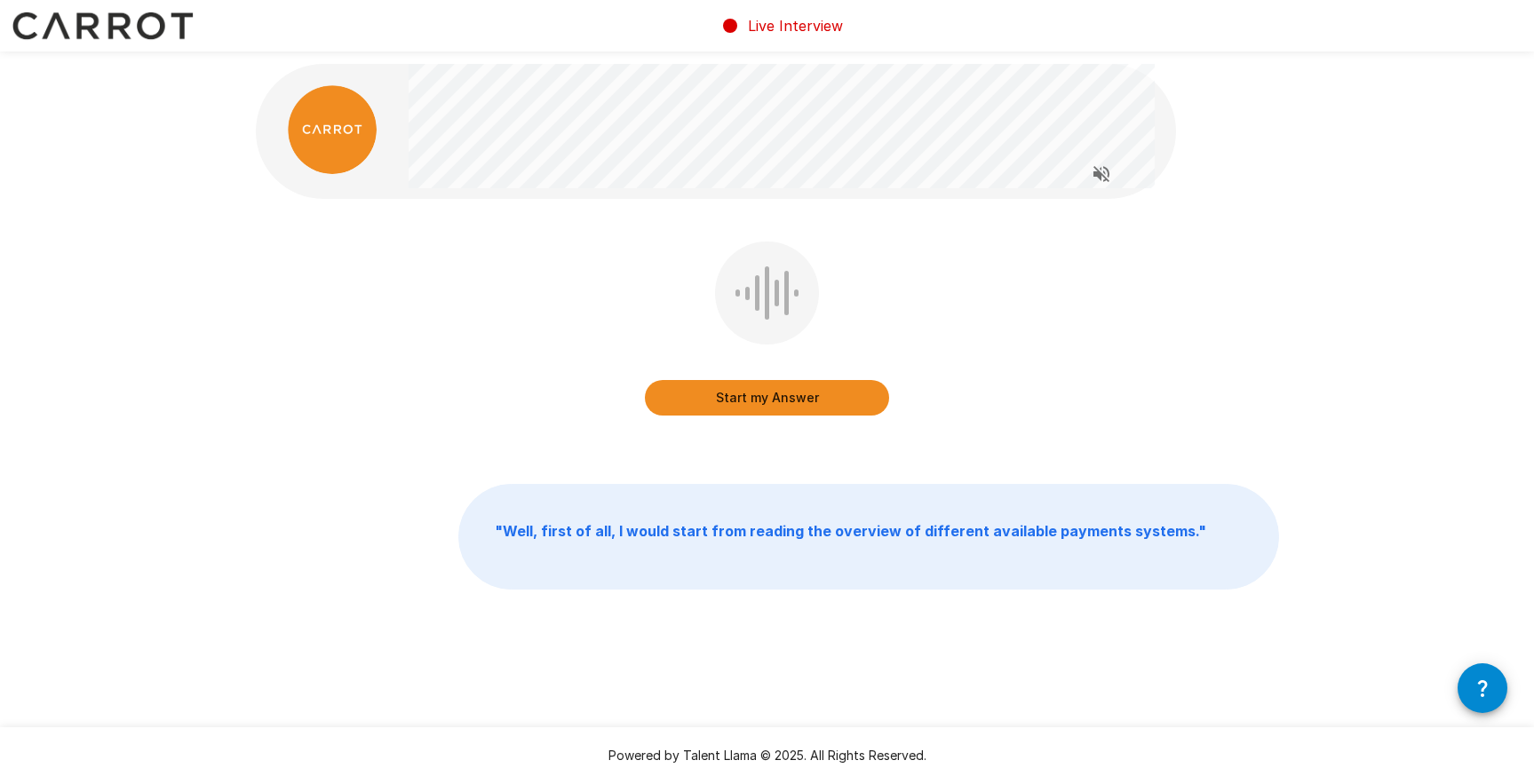
click at [723, 394] on button "Start my Answer" at bounding box center [767, 398] width 244 height 35
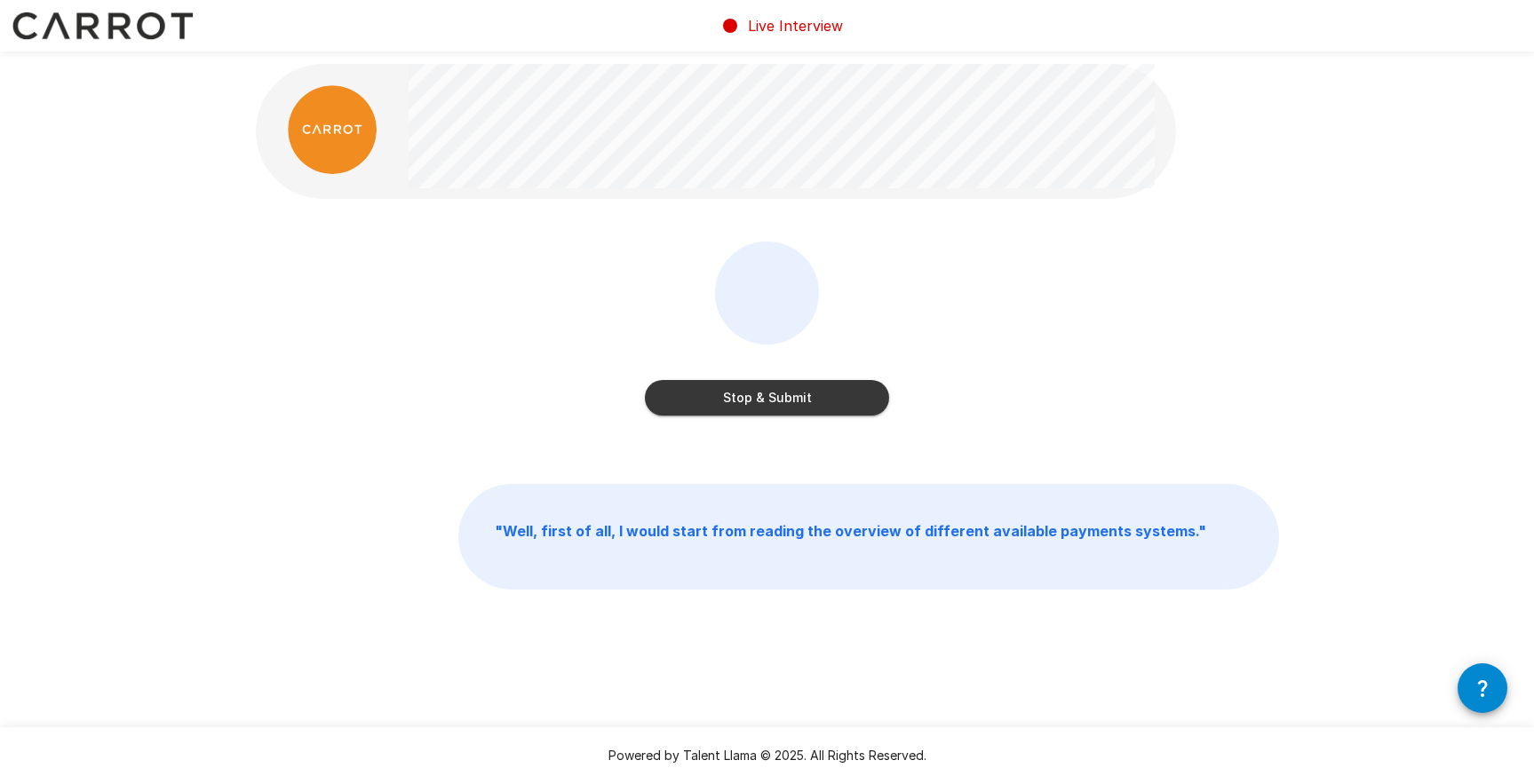
click at [820, 396] on button "Stop & Submit" at bounding box center [767, 398] width 244 height 35
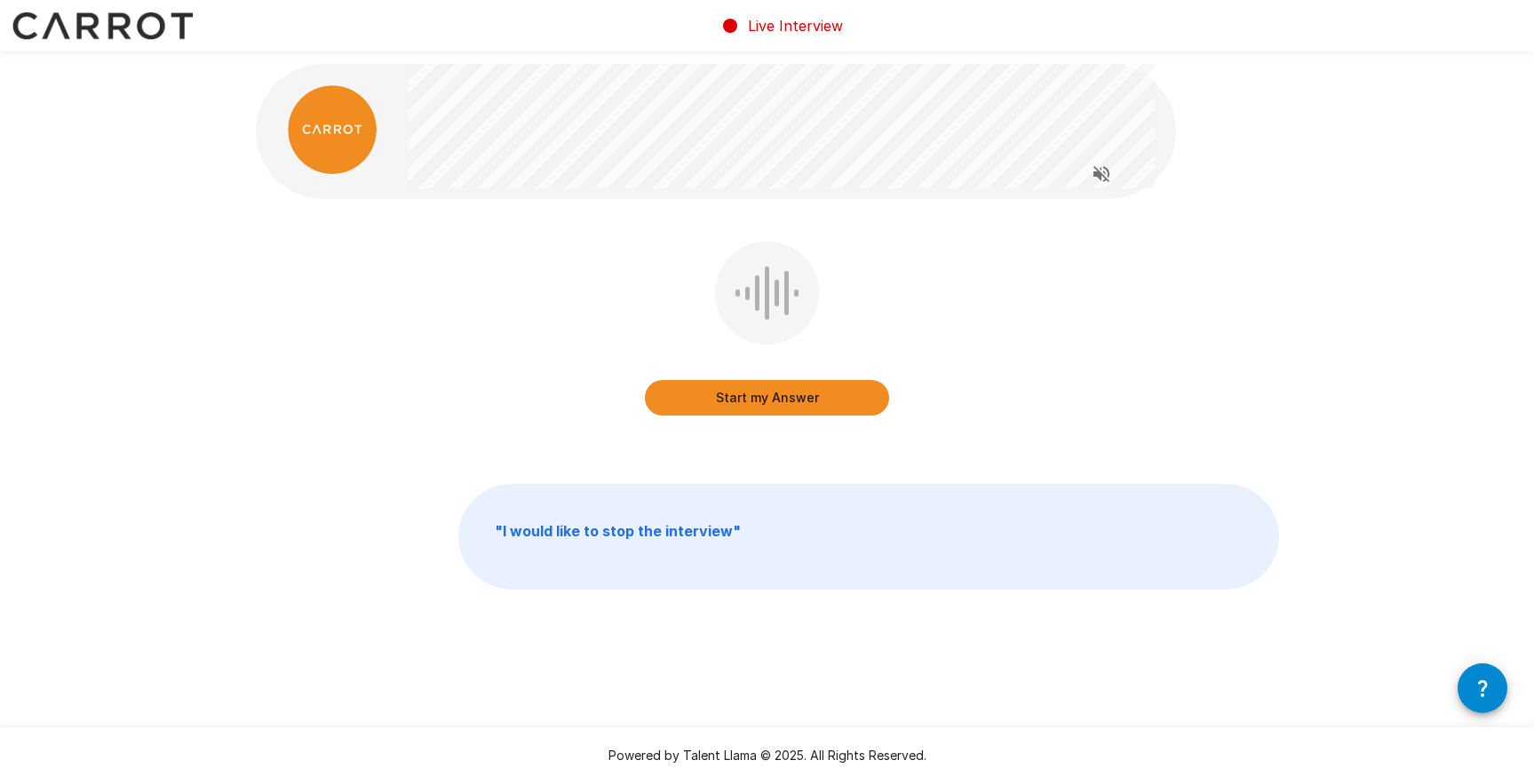
click at [730, 404] on button "Start my Answer" at bounding box center [767, 398] width 244 height 35
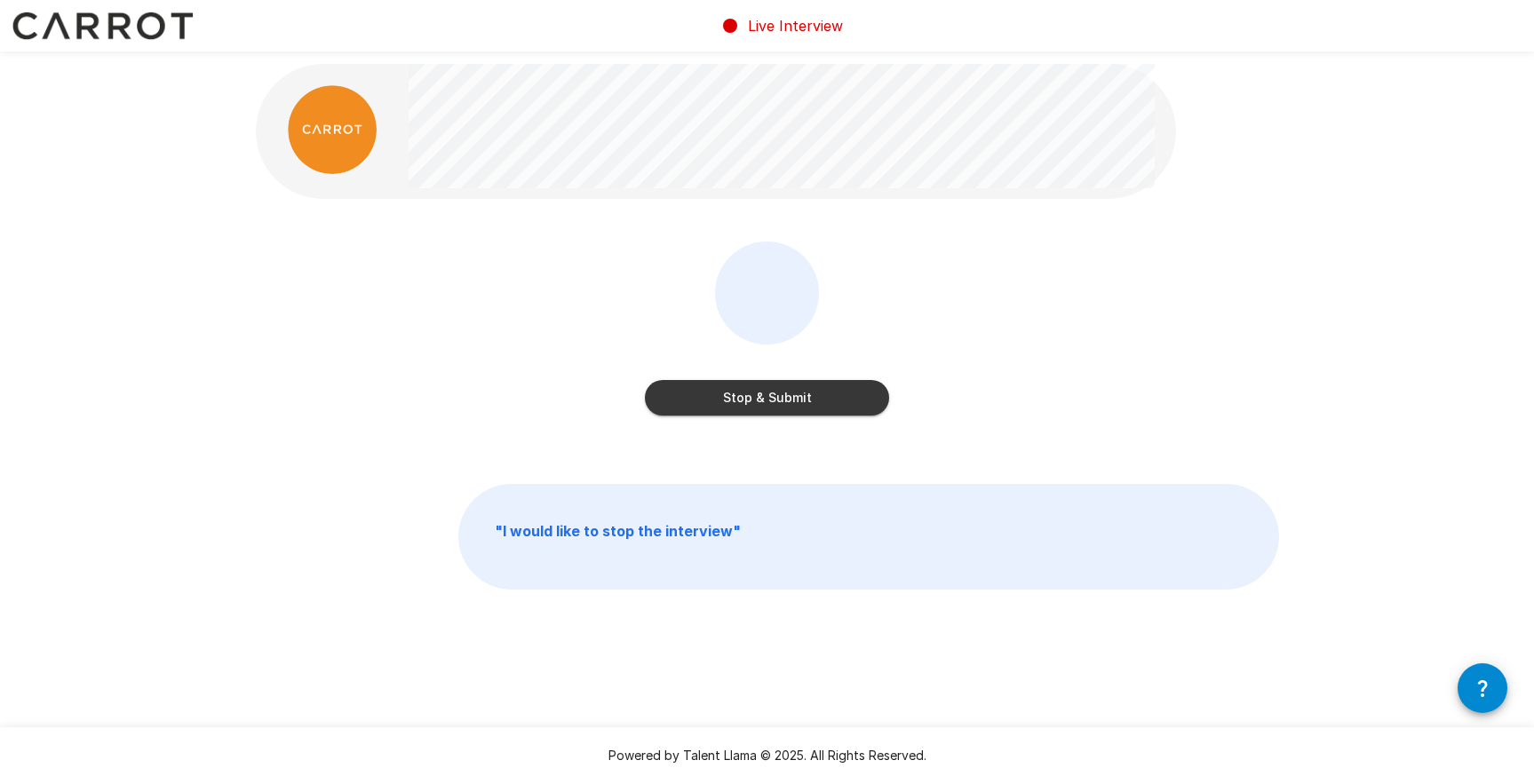
click at [818, 384] on button "Stop & Submit" at bounding box center [767, 398] width 244 height 35
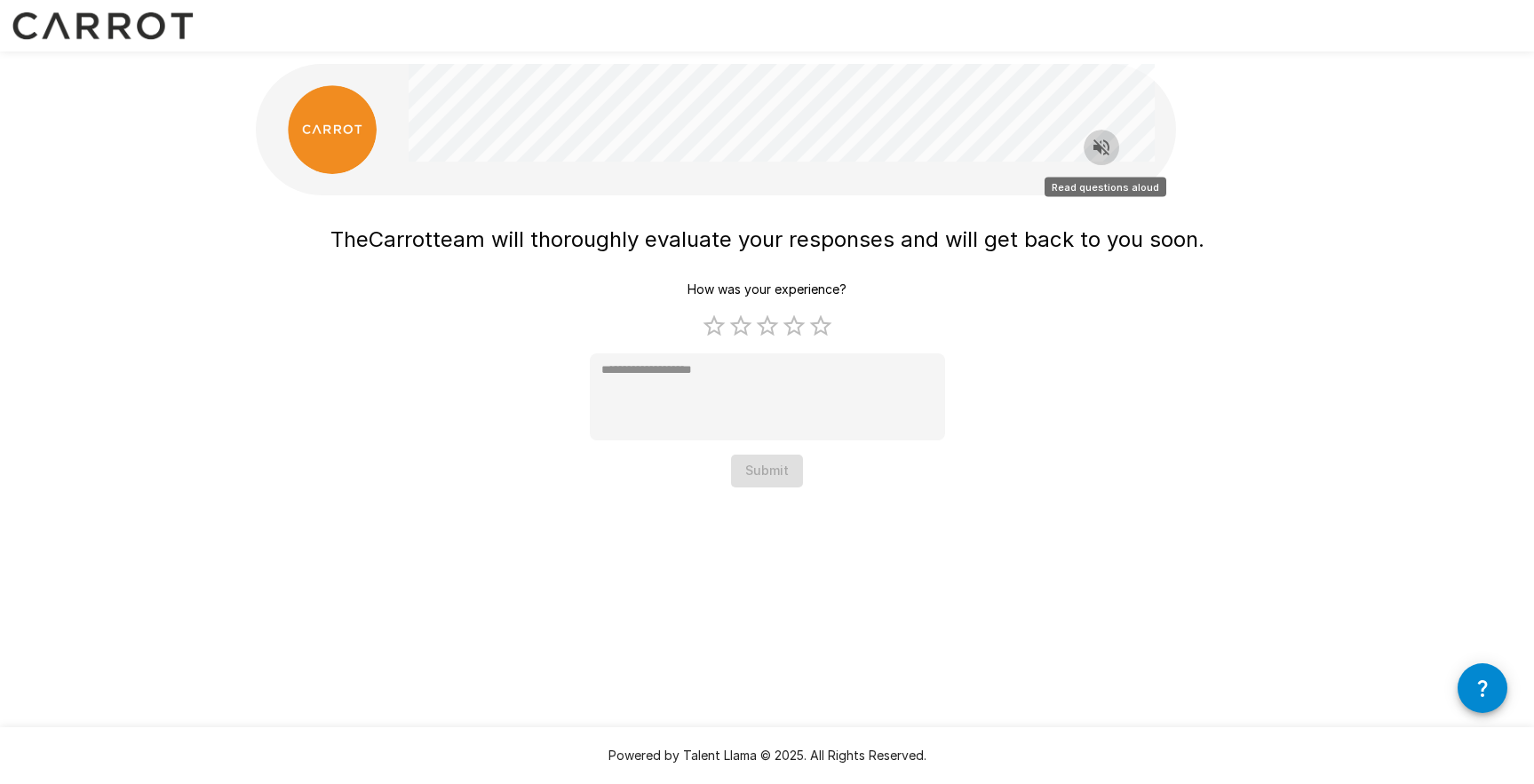
click at [1094, 141] on icon "Read questions aloud" at bounding box center [1102, 147] width 21 height 21
type textarea "*"
